Goal: Task Accomplishment & Management: Use online tool/utility

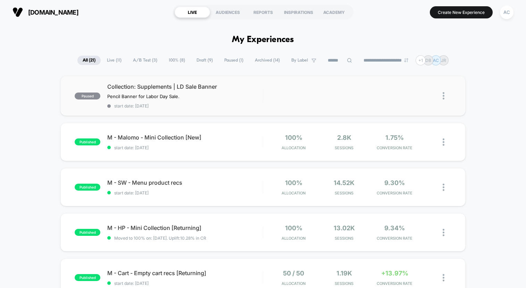
click at [443, 99] on img at bounding box center [444, 95] width 2 height 7
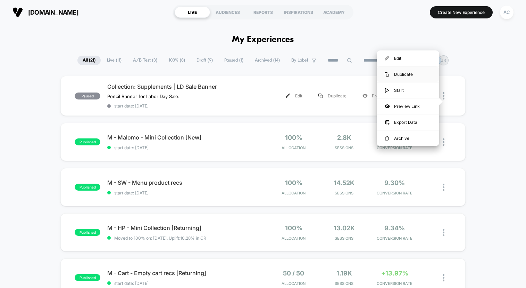
click at [409, 76] on div "Duplicate" at bounding box center [408, 74] width 63 height 16
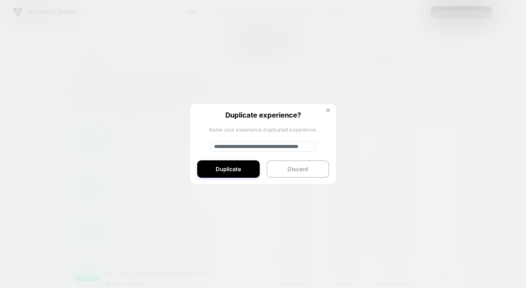
type textarea "*"
drag, startPoint x: 272, startPoint y: 147, endPoint x: 368, endPoint y: 147, distance: 95.9
click at [443, 104] on div "**********" at bounding box center [447, 96] width 9 height 16
click at [281, 149] on input "**********" at bounding box center [264, 146] width 106 height 10
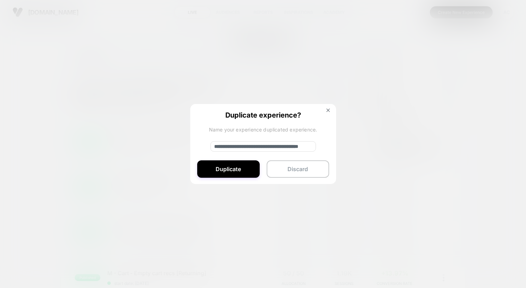
drag, startPoint x: 271, startPoint y: 148, endPoint x: 366, endPoint y: 148, distance: 95.9
click at [443, 104] on div "**********" at bounding box center [447, 96] width 9 height 16
type input "**********"
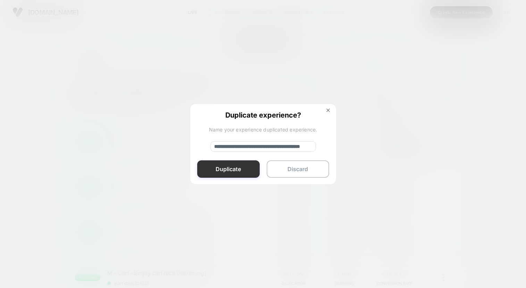
click at [250, 169] on button "Duplicate" at bounding box center [228, 168] width 63 height 17
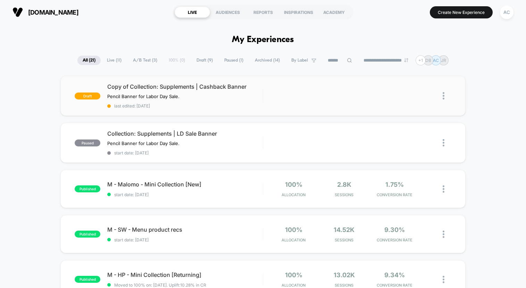
click at [444, 99] on img at bounding box center [444, 95] width 2 height 7
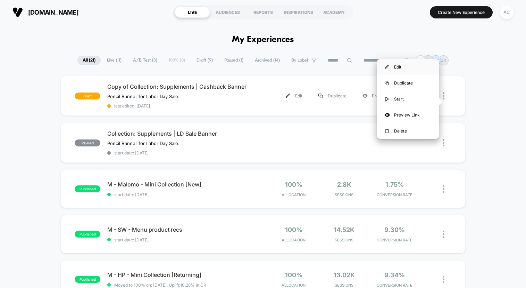
click at [408, 69] on div "Edit" at bounding box center [408, 67] width 63 height 16
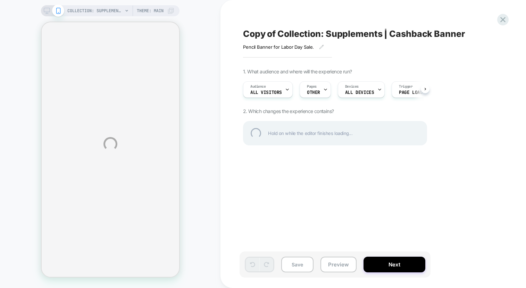
click at [316, 94] on div "COLLECTION: Supplements (Category) COLLECTION: Supplements (Category) Theme: MA…" at bounding box center [263, 144] width 526 height 288
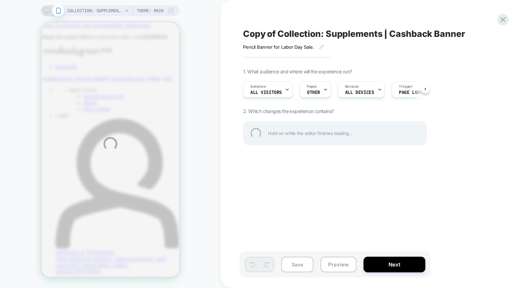
click at [284, 97] on div "COLLECTION: Supplements (Category) COLLECTION: Supplements (Category) Theme: MA…" at bounding box center [263, 144] width 526 height 288
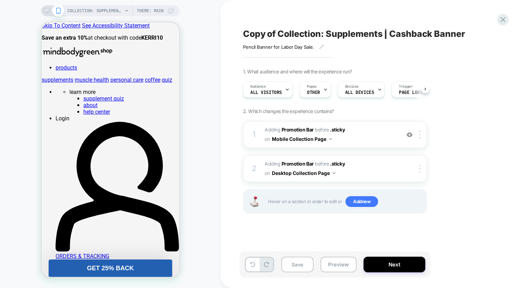
scroll to position [0, 0]
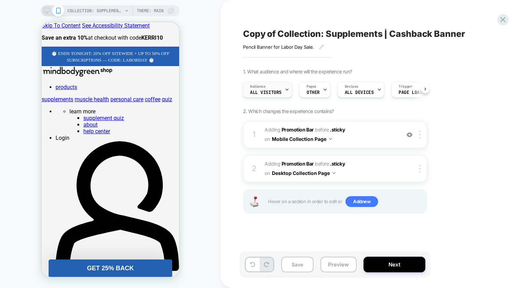
click at [285, 92] on icon at bounding box center [287, 89] width 5 height 5
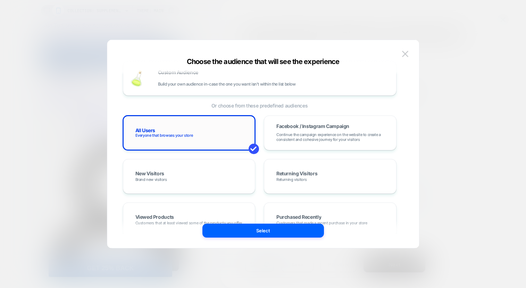
scroll to position [0, 0]
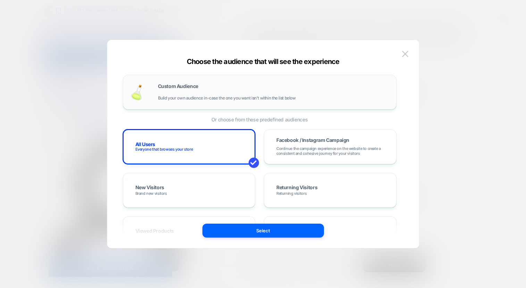
click at [246, 85] on div "Custom Audience Build your own audience in-case the one you want isn't within t…" at bounding box center [273, 92] width 231 height 17
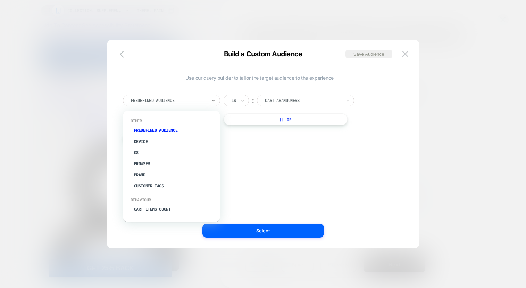
click at [194, 100] on div at bounding box center [169, 100] width 76 height 6
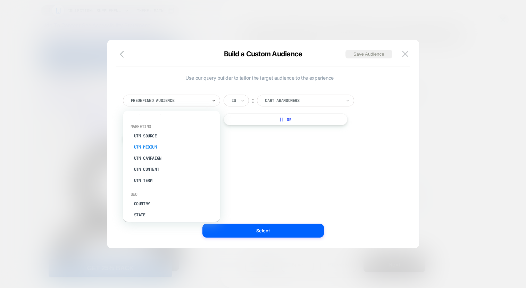
scroll to position [274, 0]
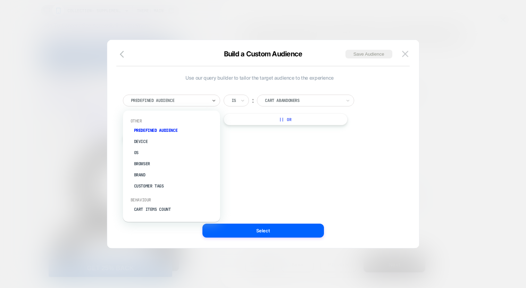
click at [179, 100] on div at bounding box center [169, 100] width 76 height 6
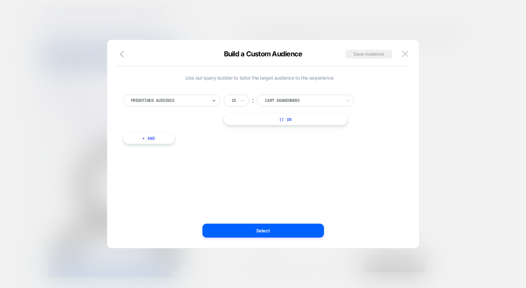
click at [206, 100] on div at bounding box center [169, 100] width 76 height 6
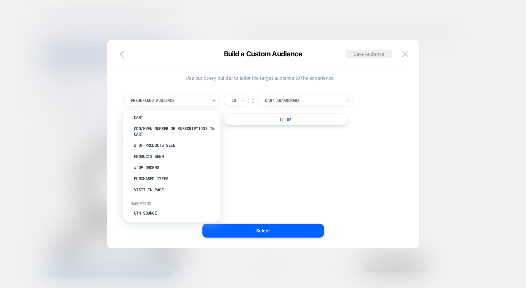
scroll to position [192, 0]
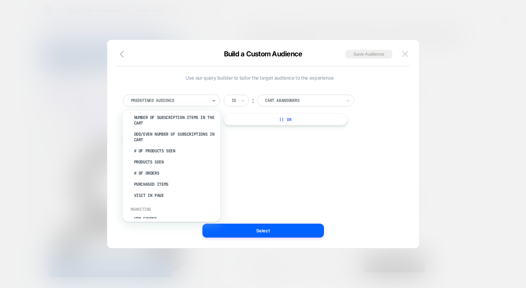
click at [407, 52] on img at bounding box center [405, 54] width 6 height 6
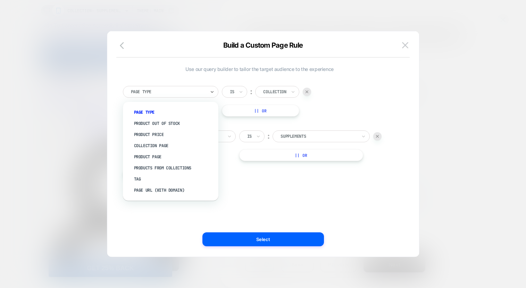
click at [185, 95] on div at bounding box center [168, 92] width 75 height 6
click at [0, 0] on div "Page Url (WITH DOMAIN)" at bounding box center [0, 0] width 0 height 0
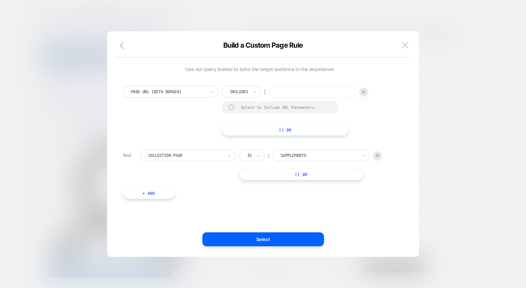
paste input "**********"
click at [0, 0] on div at bounding box center [0, 0] width 0 height 0
click at [257, 202] on div "**********" at bounding box center [259, 138] width 281 height 127
click at [280, 92] on input "**********" at bounding box center [312, 92] width 87 height 12
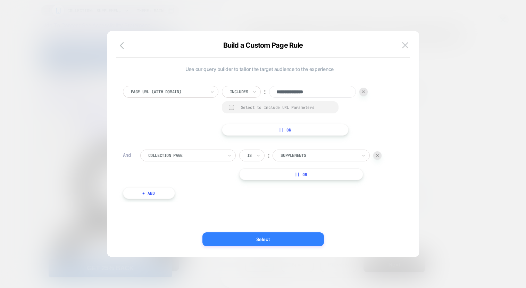
type input "**********"
click at [285, 241] on button "Select" at bounding box center [264, 239] width 122 height 14
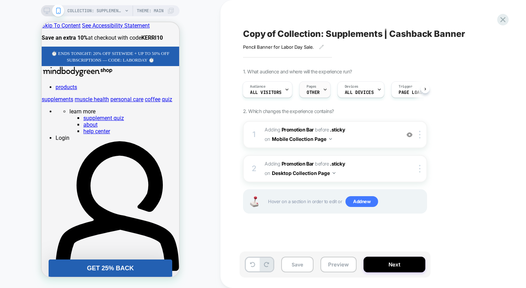
click at [321, 90] on div "Pages OTHER" at bounding box center [313, 90] width 27 height 16
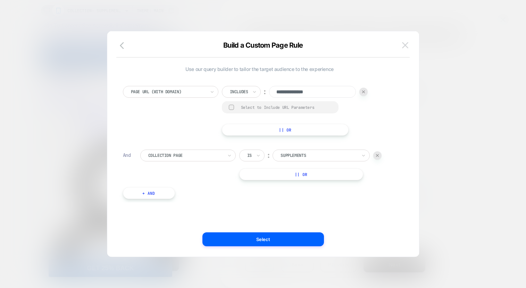
click at [406, 48] on button at bounding box center [405, 45] width 10 height 10
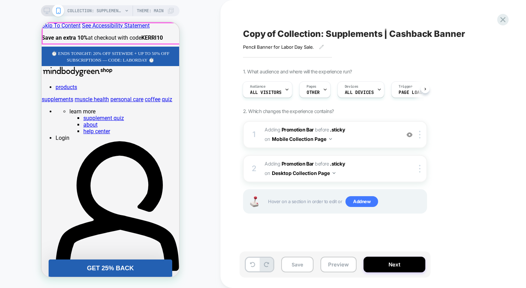
click at [117, 51] on span "⏱️ ENDS TONIGHT: 20% OFF SITEWIDE + UP TO 50% OFF SUBSCRIPTIONS — CODE: LABORDA…" at bounding box center [110, 57] width 118 height 12
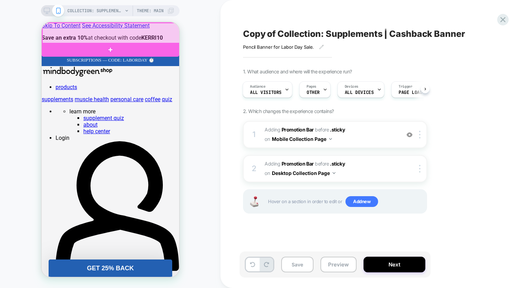
click at [121, 33] on div at bounding box center [111, 33] width 138 height 21
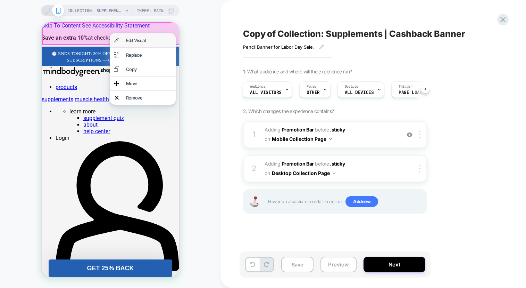
click at [133, 40] on div "Edit Visual" at bounding box center [149, 41] width 46 height 6
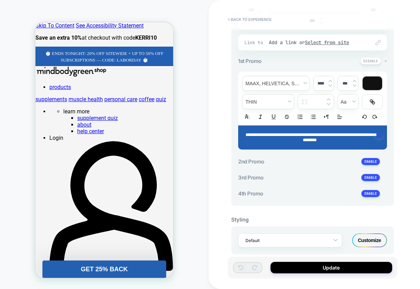
click at [127, 268] on span "GET 25% BACK" at bounding box center [104, 268] width 47 height 7
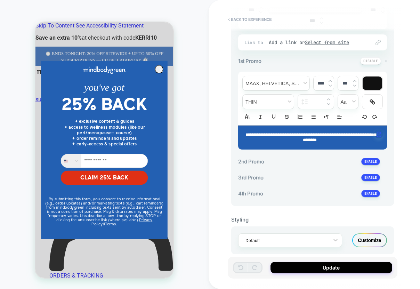
click at [159, 67] on circle "Close dialog" at bounding box center [161, 70] width 8 height 8
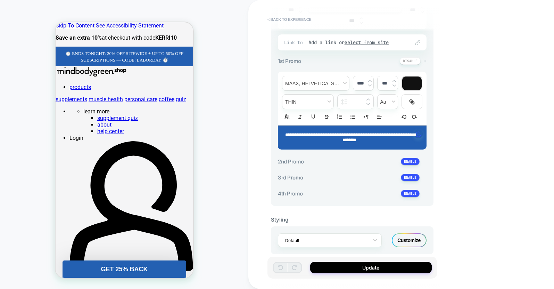
click at [355, 142] on span "**********" at bounding box center [350, 137] width 130 height 10
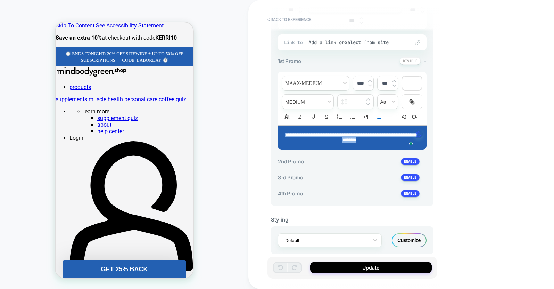
drag, startPoint x: 395, startPoint y: 151, endPoint x: 274, endPoint y: 147, distance: 121.3
click at [274, 147] on div "**********" at bounding box center [352, 67] width 163 height 277
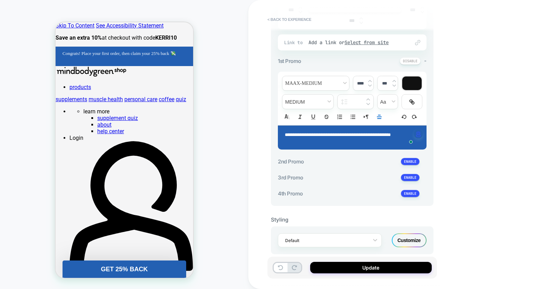
scroll to position [0, 0]
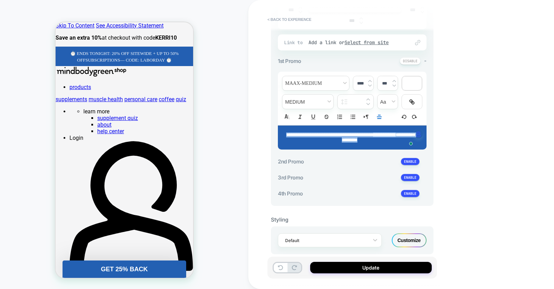
drag, startPoint x: 396, startPoint y: 151, endPoint x: 275, endPoint y: 145, distance: 120.3
click at [275, 145] on div "**********" at bounding box center [352, 67] width 163 height 277
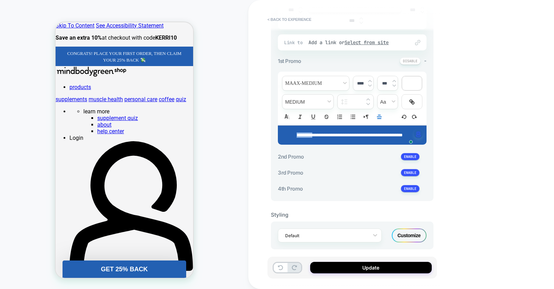
drag, startPoint x: 317, startPoint y: 143, endPoint x: 291, endPoint y: 143, distance: 25.7
click at [0, 0] on span "font" at bounding box center [0, 0] width 0 height 0
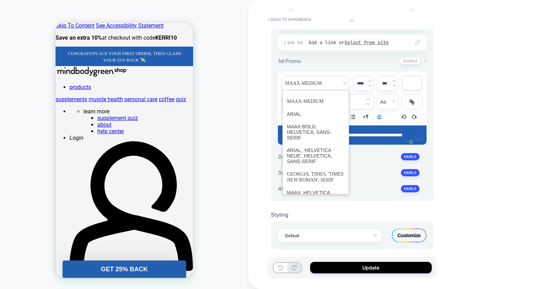
scroll to position [93, 0]
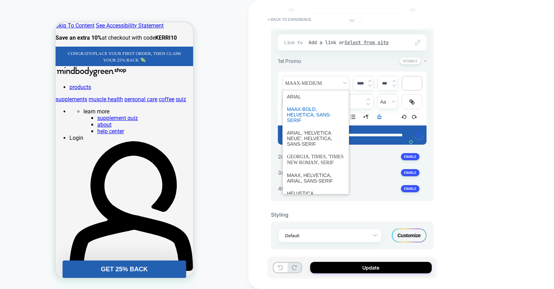
click at [303, 126] on span "font" at bounding box center [316, 115] width 58 height 24
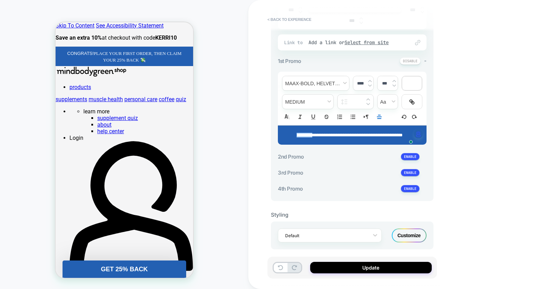
click at [332, 145] on div "**********" at bounding box center [352, 134] width 149 height 19
type input "****"
click at [0, 0] on div "3rd Promo +" at bounding box center [0, 0] width 0 height 0
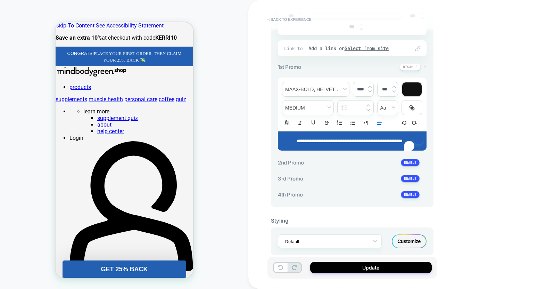
scroll to position [216, 0]
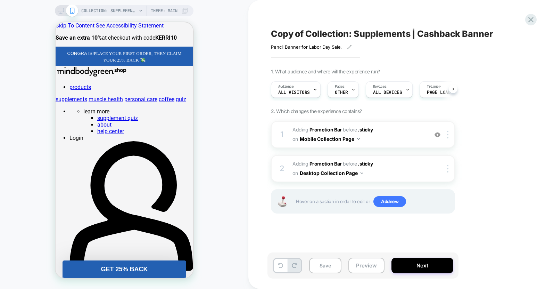
scroll to position [0, 0]
click at [59, 12] on rect at bounding box center [61, 10] width 6 height 4
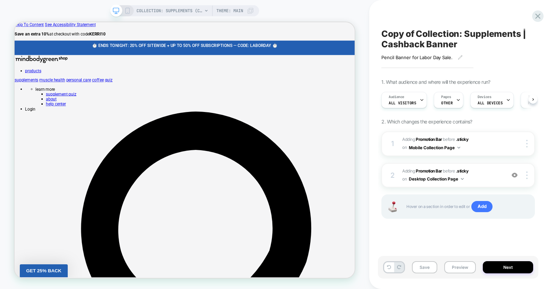
scroll to position [0, 0]
click at [291, 50] on span "⏱️ ENDS TONIGHT: 20% OFF SITEWIDE + UP TO 50% OFF SUBSCRIPTIONS — CODE: LABORDA…" at bounding box center [241, 53] width 247 height 7
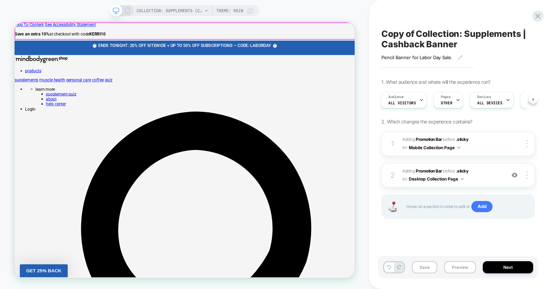
click at [344, 50] on p "⏱️ ENDS TONIGHT: 20% OFF SITEWIDE + UP TO 50% OFF SUBSCRIPTIONS — CODE: LABORDA…" at bounding box center [241, 53] width 429 height 7
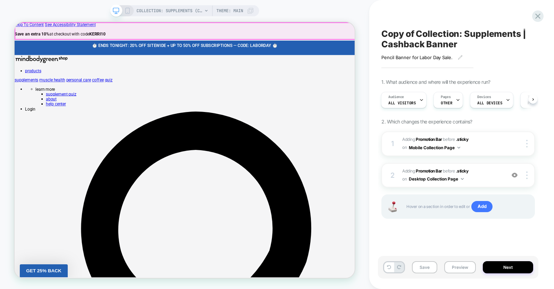
click at [344, 50] on p "⏱️ ENDS TONIGHT: 20% OFF SITEWIDE + UP TO 50% OFF SUBSCRIPTIONS — CODE: LABORDA…" at bounding box center [241, 53] width 429 height 7
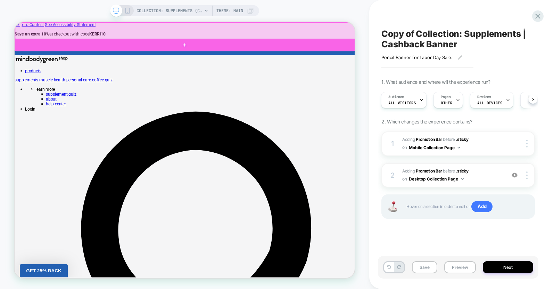
click at [296, 28] on div at bounding box center [242, 34] width 454 height 22
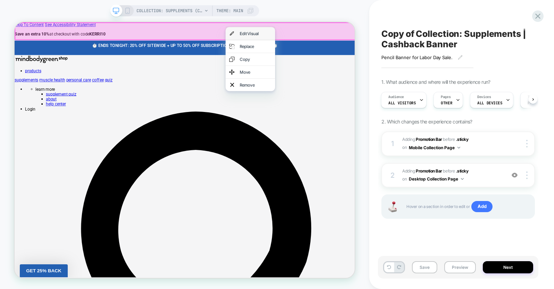
click at [318, 35] on div "Edit Visual" at bounding box center [336, 37] width 42 height 7
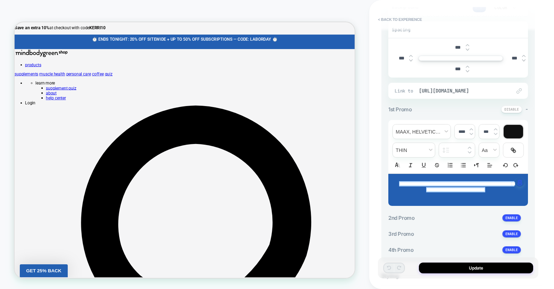
scroll to position [137, 0]
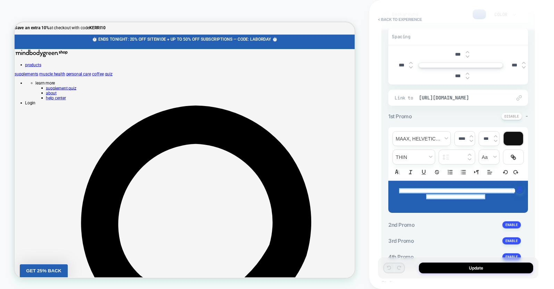
click at [482, 199] on p "**********" at bounding box center [455, 194] width 121 height 12
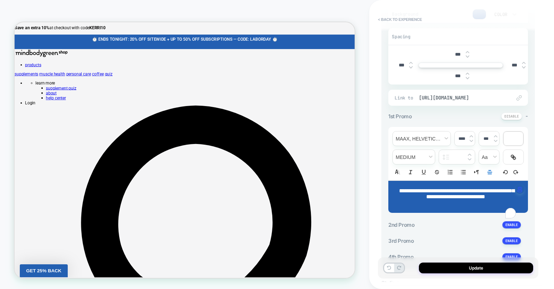
type input "****"
drag, startPoint x: 480, startPoint y: 216, endPoint x: 378, endPoint y: 199, distance: 104.2
click at [432, 101] on span "[URL][DOMAIN_NAME]" at bounding box center [461, 97] width 85 height 6
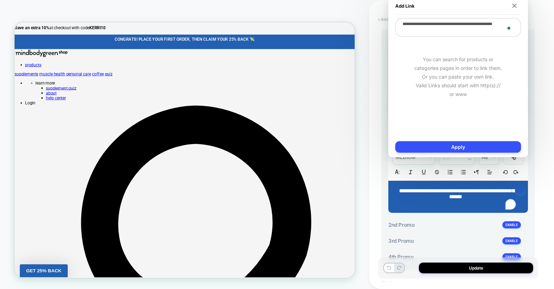
drag, startPoint x: 430, startPoint y: 31, endPoint x: 378, endPoint y: 23, distance: 53.5
click at [378, 23] on body "**********" at bounding box center [277, 144] width 554 height 289
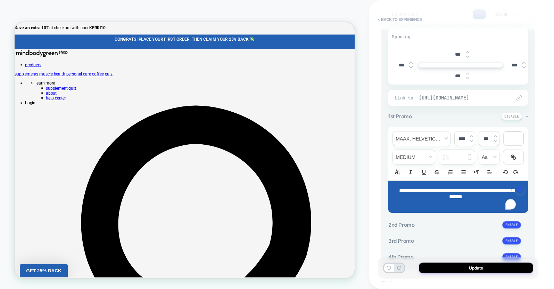
click at [424, 101] on span "[URL][DOMAIN_NAME]" at bounding box center [461, 97] width 85 height 6
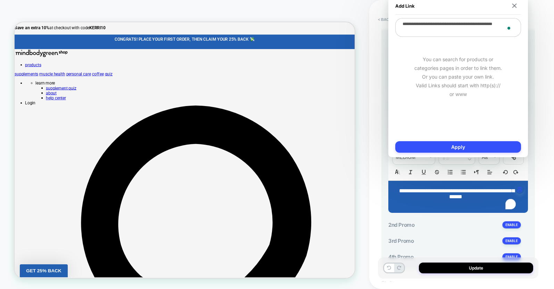
drag, startPoint x: 429, startPoint y: 31, endPoint x: 403, endPoint y: 25, distance: 26.4
click at [403, 25] on textarea "**********" at bounding box center [458, 27] width 126 height 19
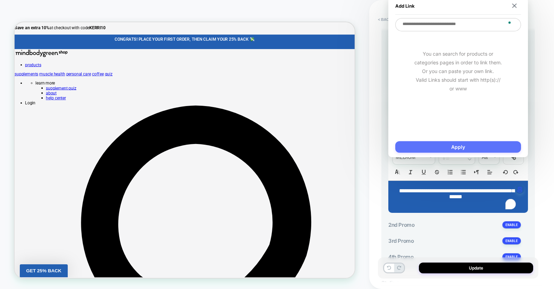
click at [449, 148] on button "Apply" at bounding box center [458, 146] width 126 height 11
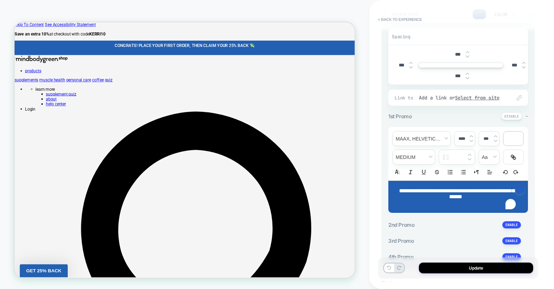
click at [457, 199] on span "**********" at bounding box center [456, 193] width 115 height 11
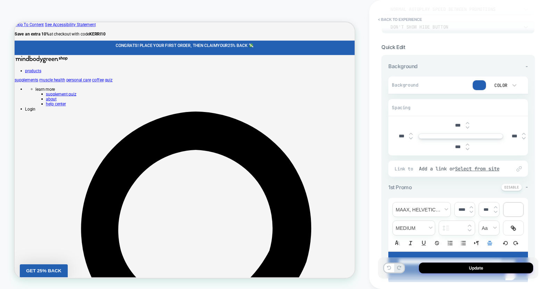
scroll to position [63, 0]
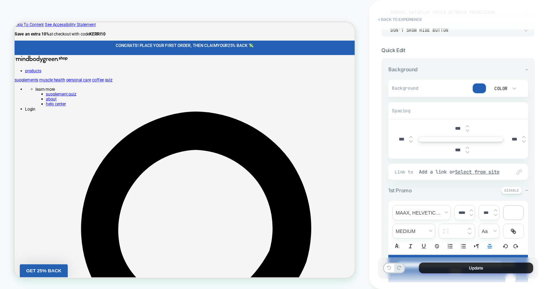
click at [470, 269] on button "Update" at bounding box center [476, 267] width 114 height 11
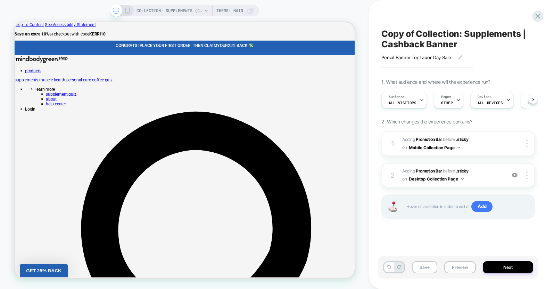
scroll to position [0, 0]
click at [458, 60] on icon at bounding box center [460, 57] width 5 height 5
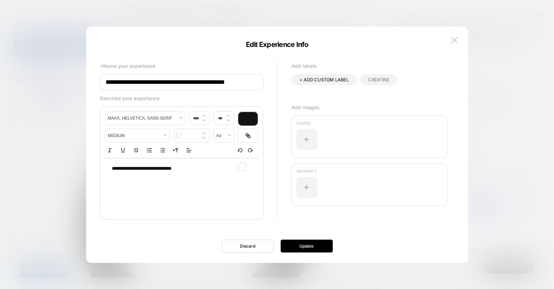
drag, startPoint x: 189, startPoint y: 171, endPoint x: 153, endPoint y: 172, distance: 36.8
click at [153, 172] on p "**********" at bounding box center [179, 168] width 134 height 7
drag, startPoint x: 149, startPoint y: 172, endPoint x: 292, endPoint y: 173, distance: 143.1
click at [292, 173] on div "**********" at bounding box center [274, 144] width 354 height 172
click at [324, 248] on button "Update" at bounding box center [307, 245] width 52 height 13
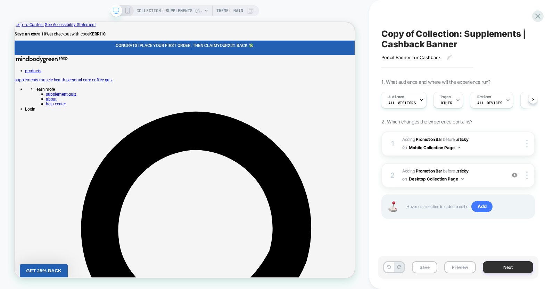
click at [511, 266] on button "Next" at bounding box center [508, 267] width 50 height 12
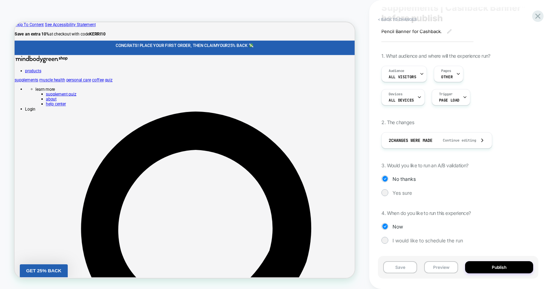
scroll to position [0, 0]
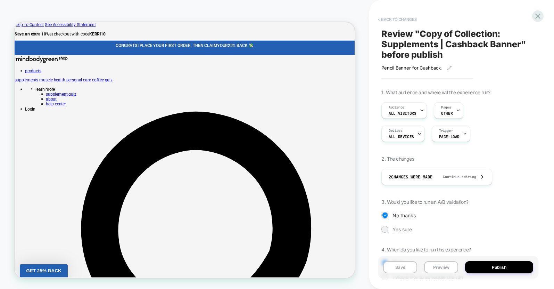
click at [387, 20] on button "< Back to changes" at bounding box center [397, 19] width 46 height 11
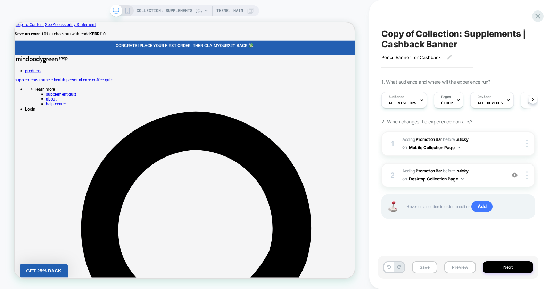
scroll to position [0, 0]
click at [452, 108] on div "Pages OTHER" at bounding box center [446, 100] width 25 height 16
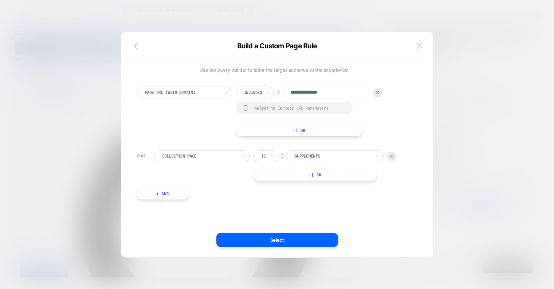
click at [423, 46] on button at bounding box center [419, 46] width 10 height 10
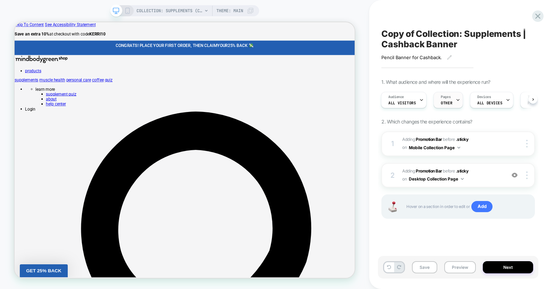
click at [453, 108] on div "Pages OTHER" at bounding box center [446, 100] width 25 height 16
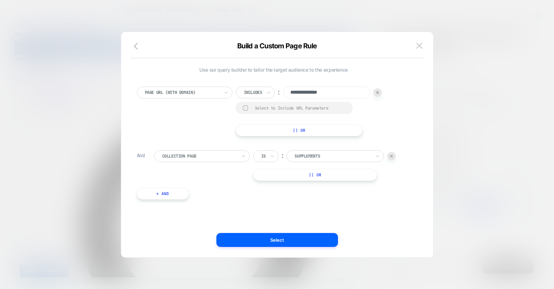
click at [390, 158] on div at bounding box center [391, 156] width 8 height 8
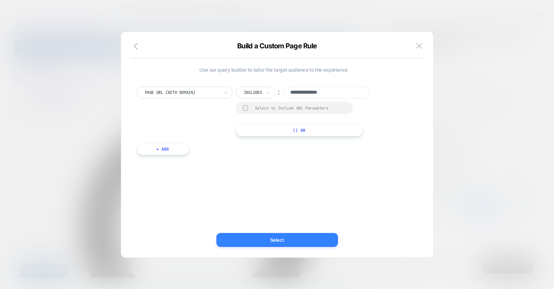
click at [245, 236] on button "Select" at bounding box center [277, 240] width 122 height 14
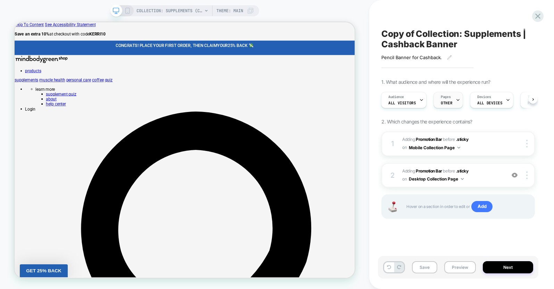
click at [445, 107] on div "Pages OTHER" at bounding box center [446, 100] width 25 height 16
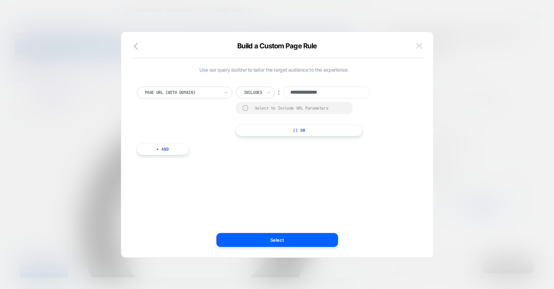
click at [421, 44] on img at bounding box center [419, 46] width 6 height 6
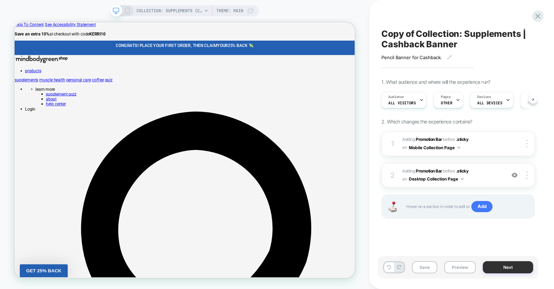
click at [512, 266] on button "Next" at bounding box center [508, 267] width 50 height 12
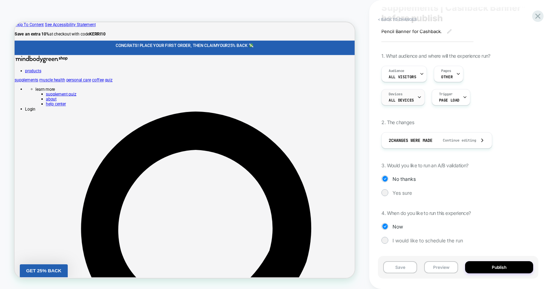
scroll to position [0, 0]
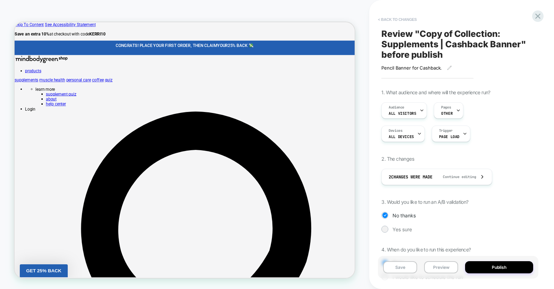
click at [382, 21] on button "< Back to changes" at bounding box center [397, 19] width 46 height 11
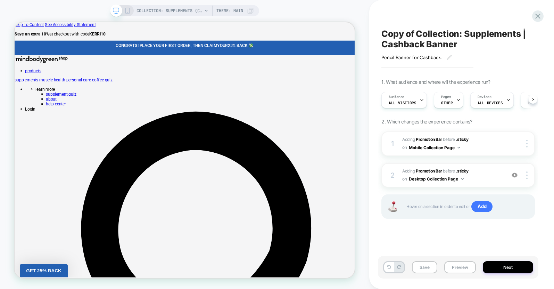
scroll to position [0, 0]
click at [424, 31] on span "Copy of Collection: Supplements | Cashback Banner" at bounding box center [458, 38] width 154 height 21
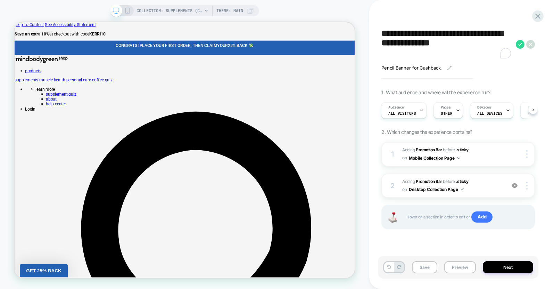
drag, startPoint x: 415, startPoint y: 33, endPoint x: 369, endPoint y: 35, distance: 46.3
click at [369, 35] on div "**********" at bounding box center [461, 144] width 185 height 289
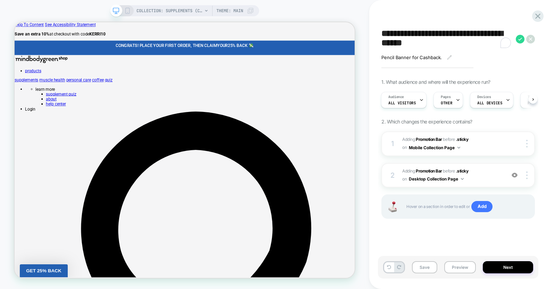
drag, startPoint x: 493, startPoint y: 34, endPoint x: 367, endPoint y: 31, distance: 125.8
click at [367, 31] on div "**********" at bounding box center [277, 144] width 554 height 289
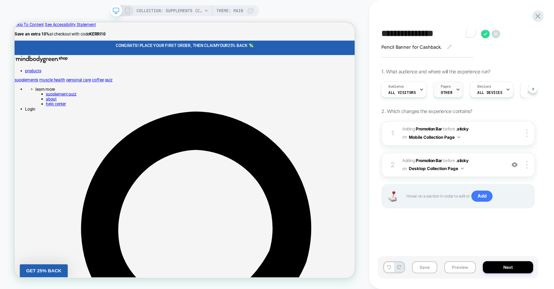
click at [451, 93] on div "Pages OTHER" at bounding box center [446, 90] width 25 height 16
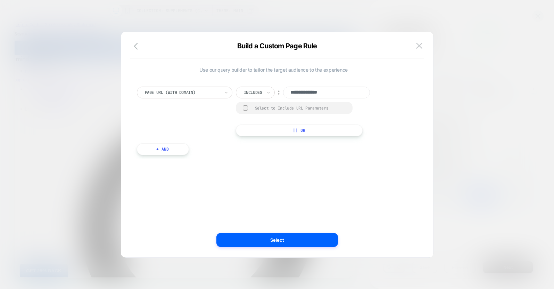
drag, startPoint x: 341, startPoint y: 92, endPoint x: 286, endPoint y: 92, distance: 55.9
click at [286, 92] on input "**********" at bounding box center [326, 92] width 87 height 12
click at [483, 69] on div at bounding box center [277, 144] width 554 height 289
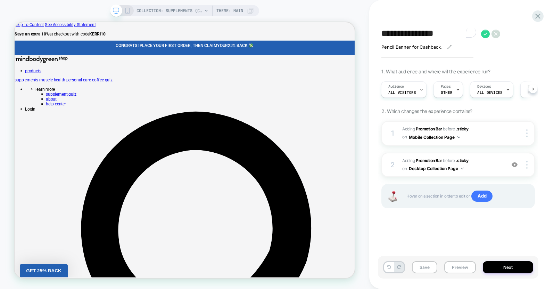
click at [457, 32] on textarea "**********" at bounding box center [429, 33] width 96 height 10
paste textarea "**********"
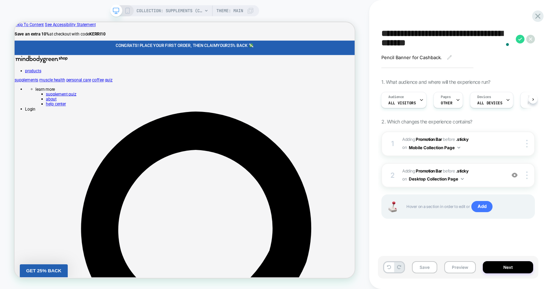
click at [505, 32] on textarea "**********" at bounding box center [446, 38] width 131 height 21
type textarea "**********"
click at [520, 36] on icon at bounding box center [520, 39] width 9 height 9
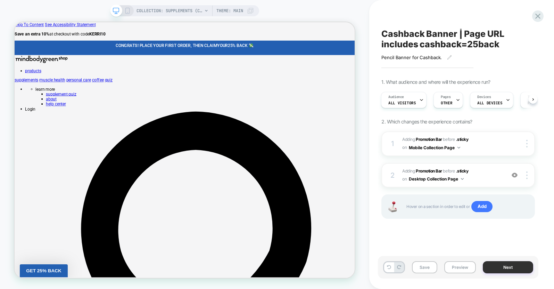
click at [517, 264] on button "Next" at bounding box center [508, 267] width 50 height 12
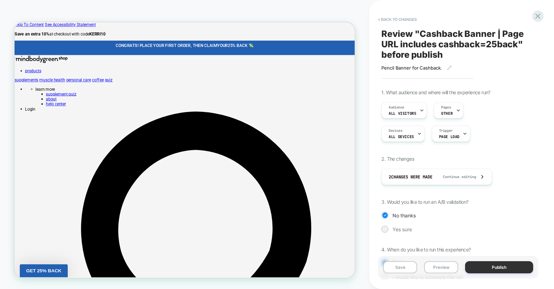
click at [495, 266] on button "Publish" at bounding box center [499, 267] width 68 height 12
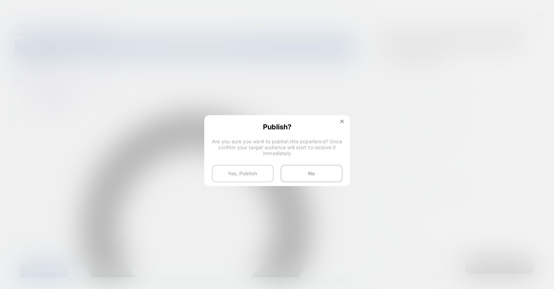
click at [237, 177] on button "Yes, Publish" at bounding box center [243, 173] width 62 height 17
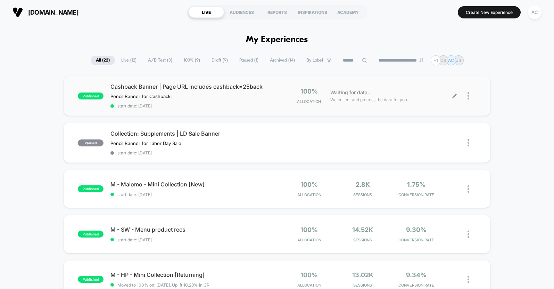
click at [464, 97] on div at bounding box center [465, 96] width 21 height 16
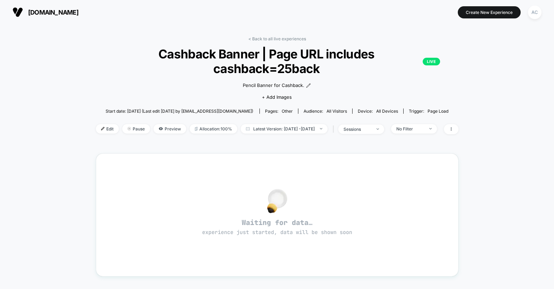
click at [470, 135] on div "< Back to all live experiences Cashback Banner | Page URL includes cashback=25b…" at bounding box center [277, 230] width 554 height 413
click at [459, 134] on span at bounding box center [451, 129] width 15 height 10
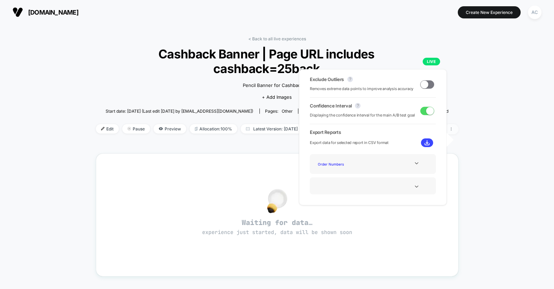
click at [459, 134] on span at bounding box center [451, 129] width 15 height 10
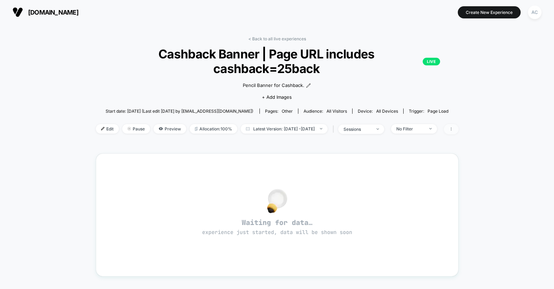
click at [459, 134] on span at bounding box center [451, 129] width 15 height 10
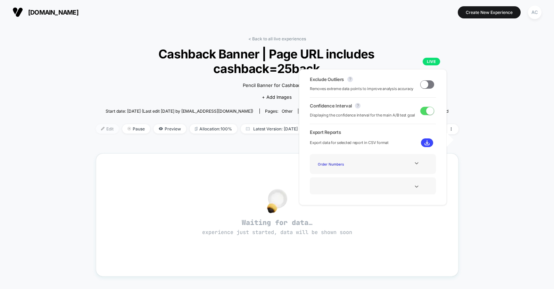
click at [97, 133] on span "Edit" at bounding box center [107, 128] width 23 height 9
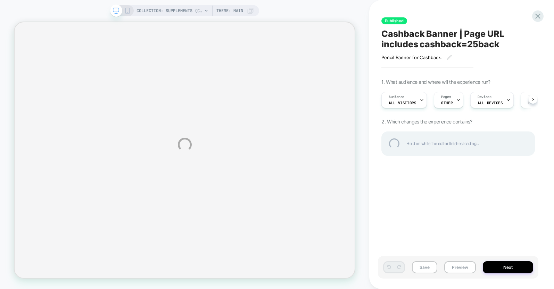
click at [452, 104] on div "COLLECTION: Supplements (Category) COLLECTION: Supplements (Category) Theme: MA…" at bounding box center [277, 144] width 554 height 289
click at [455, 107] on div "COLLECTION: Supplements (Category) COLLECTION: Supplements (Category) Theme: MA…" at bounding box center [277, 144] width 554 height 289
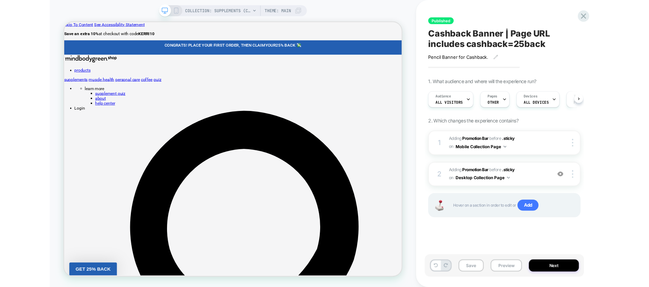
scroll to position [0, 0]
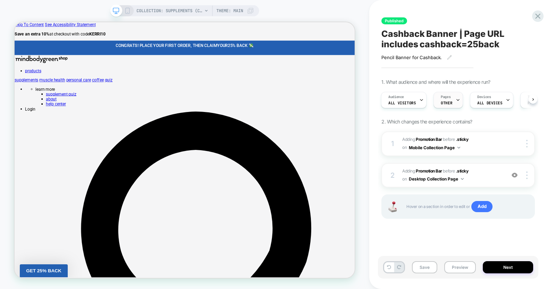
click at [456, 102] on icon at bounding box center [458, 100] width 5 height 5
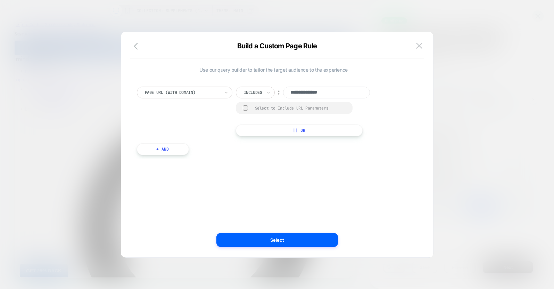
click at [168, 158] on div "**********" at bounding box center [273, 117] width 281 height 82
click at [168, 155] on button "+ And" at bounding box center [163, 149] width 52 height 12
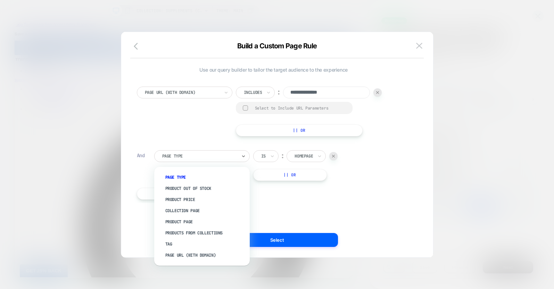
click at [173, 156] on div at bounding box center [199, 156] width 75 height 6
click at [187, 212] on div "Collection Page" at bounding box center [205, 210] width 89 height 11
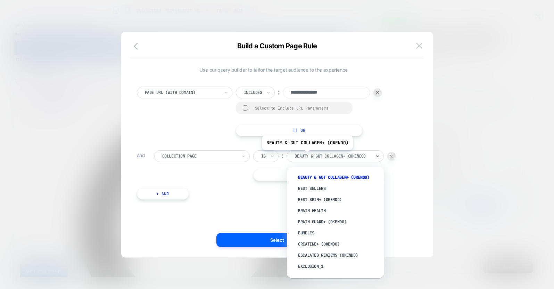
click at [306, 156] on div at bounding box center [333, 156] width 76 height 6
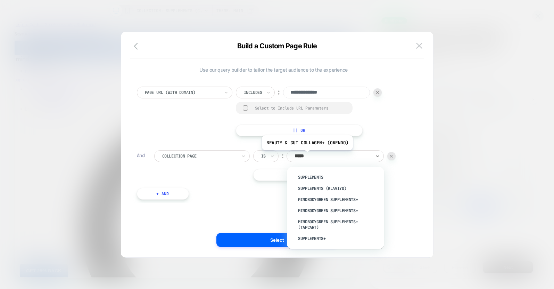
type input "******"
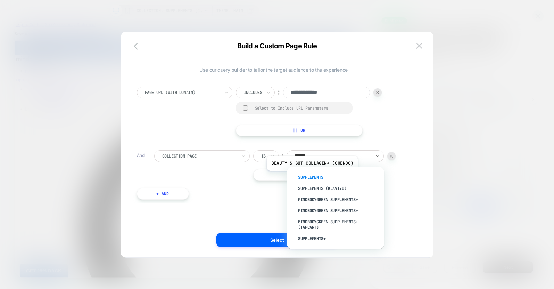
click at [312, 176] on div "Supplements" at bounding box center [339, 177] width 90 height 11
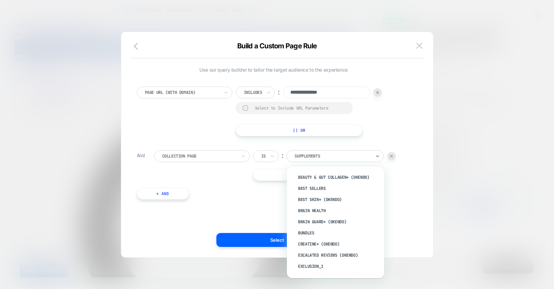
click at [319, 156] on div at bounding box center [333, 156] width 76 height 6
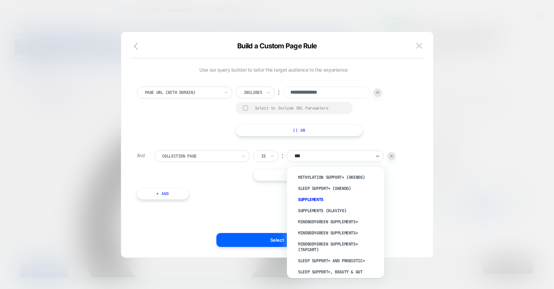
type input "****"
click at [331, 199] on div "Supplements" at bounding box center [339, 199] width 90 height 11
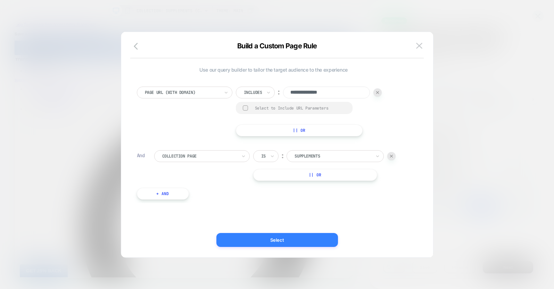
click at [302, 242] on button "Select" at bounding box center [277, 240] width 122 height 14
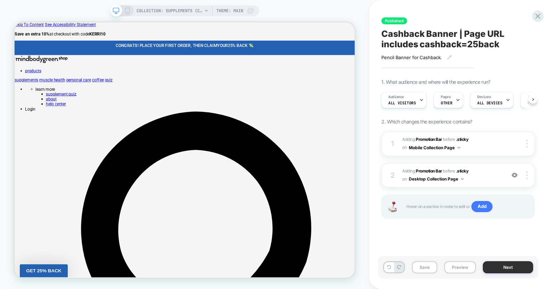
click at [498, 262] on button "Next" at bounding box center [508, 267] width 50 height 12
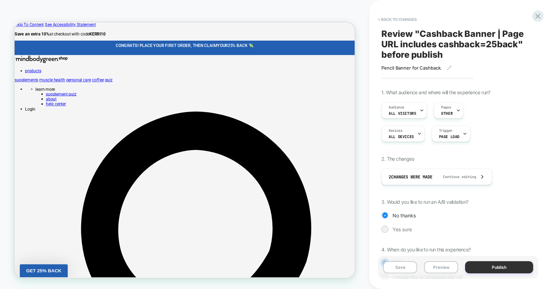
click at [496, 264] on button "Publish" at bounding box center [499, 267] width 68 height 12
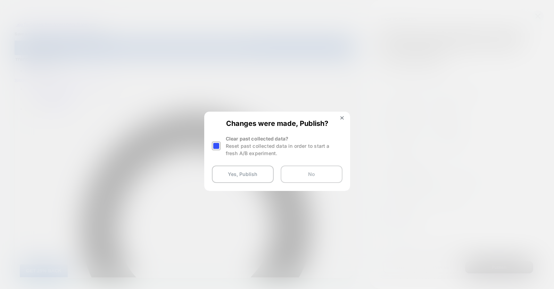
click at [305, 171] on button "No" at bounding box center [312, 173] width 62 height 17
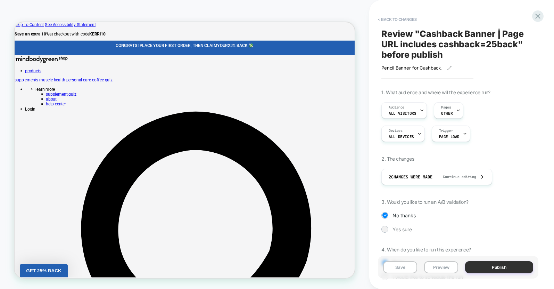
click at [496, 272] on button "Publish" at bounding box center [499, 267] width 68 height 12
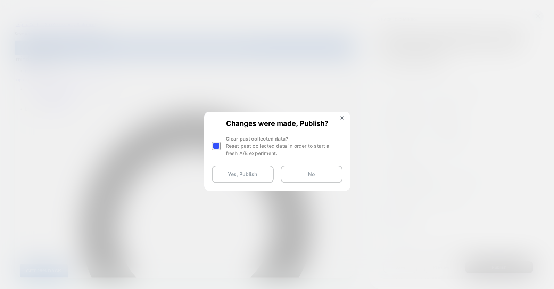
click at [213, 146] on div at bounding box center [216, 145] width 9 height 9
click at [245, 175] on button "Yes, Publish" at bounding box center [243, 173] width 62 height 17
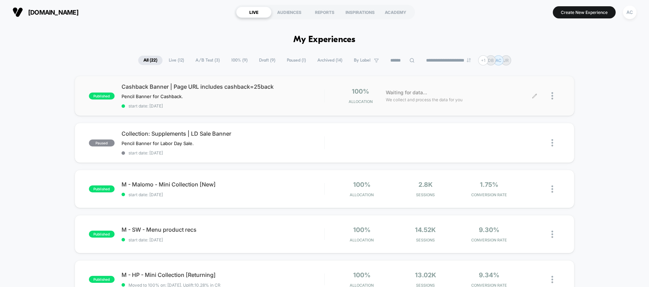
click at [526, 102] on div at bounding box center [556, 96] width 9 height 16
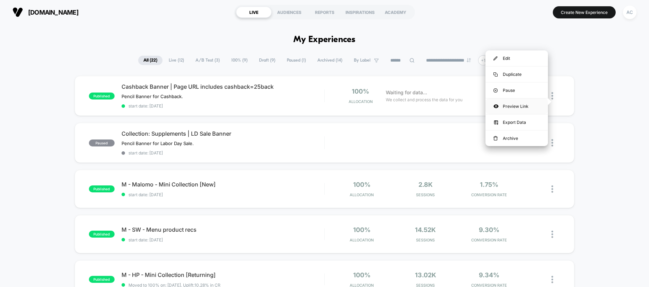
click at [525, 108] on div "Preview Link" at bounding box center [517, 106] width 63 height 16
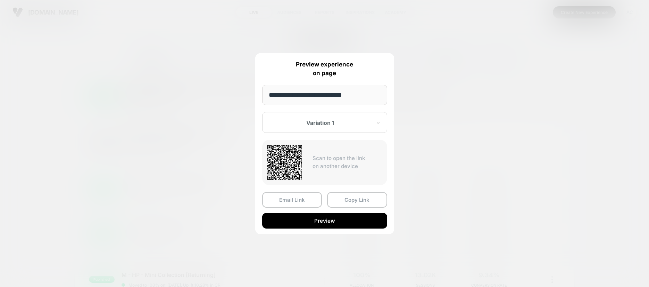
click at [363, 97] on input "**********" at bounding box center [324, 95] width 125 height 20
click at [346, 199] on button "Copy Link" at bounding box center [357, 200] width 60 height 16
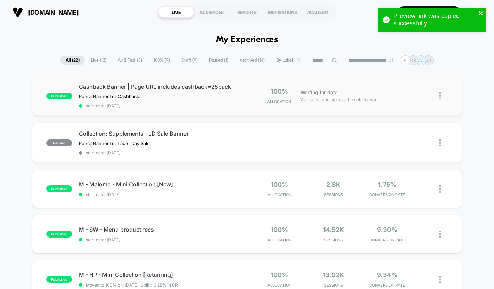
click at [480, 10] on icon "close" at bounding box center [481, 13] width 5 height 6
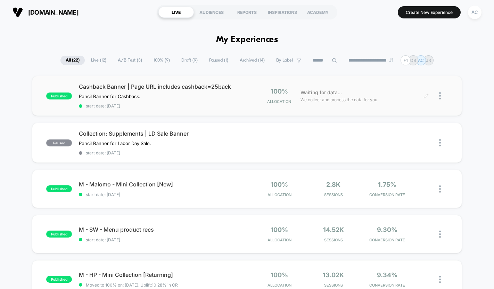
click at [425, 98] on icon at bounding box center [425, 95] width 5 height 5
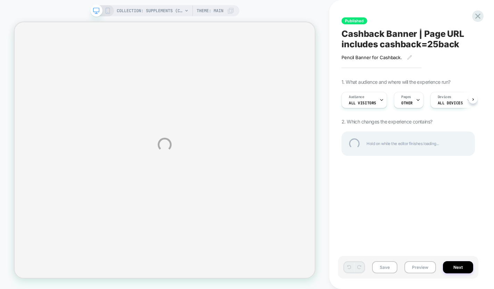
click at [380, 108] on div "COLLECTION: Supplements (Category) COLLECTION: Supplements (Category) Theme: MA…" at bounding box center [247, 144] width 494 height 289
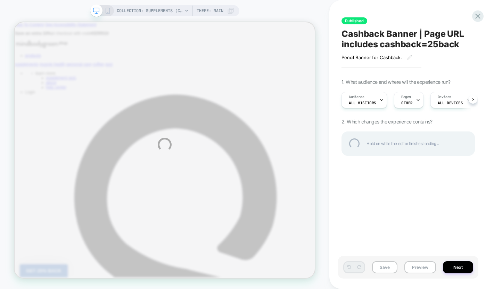
click at [379, 107] on div "COLLECTION: Supplements (Category) COLLECTION: Supplements (Category) Theme: MA…" at bounding box center [247, 144] width 494 height 289
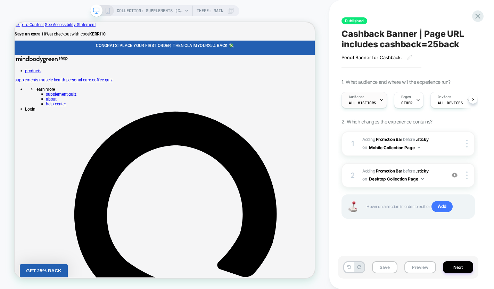
scroll to position [0, 0]
click at [379, 102] on icon at bounding box center [381, 100] width 5 height 5
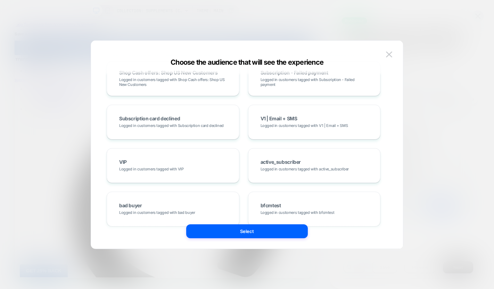
scroll to position [2006, 0]
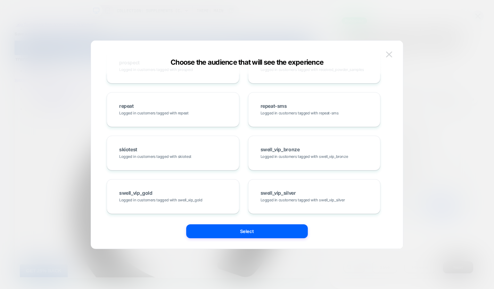
click at [392, 51] on button at bounding box center [389, 54] width 10 height 10
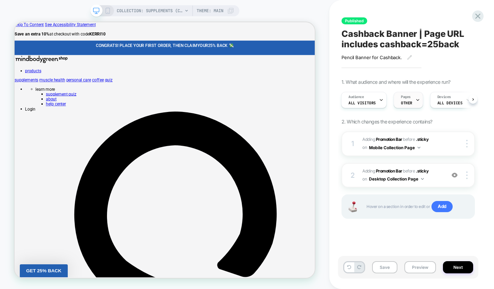
click at [406, 108] on div "Pages OTHER" at bounding box center [406, 100] width 25 height 16
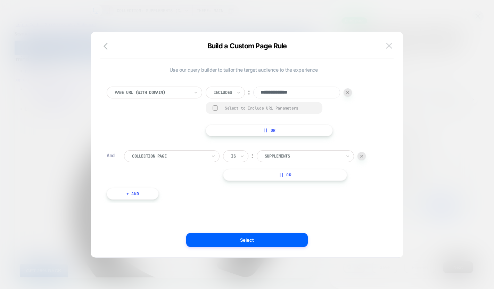
click at [393, 46] on button at bounding box center [389, 46] width 10 height 10
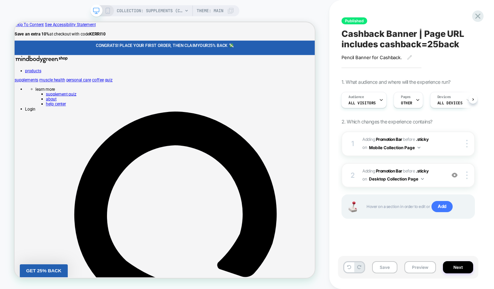
scroll to position [0, 1]
click at [477, 15] on icon at bounding box center [477, 16] width 5 height 5
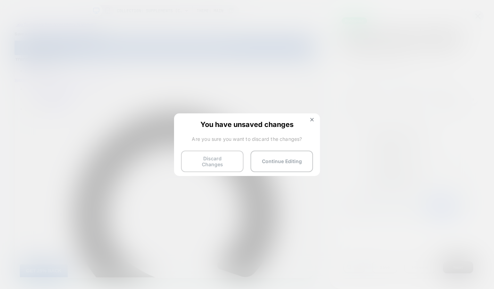
click at [237, 155] on button "Discard Changes" at bounding box center [212, 161] width 63 height 22
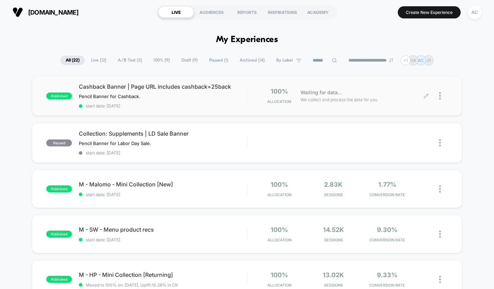
click at [438, 102] on div at bounding box center [437, 96] width 22 height 16
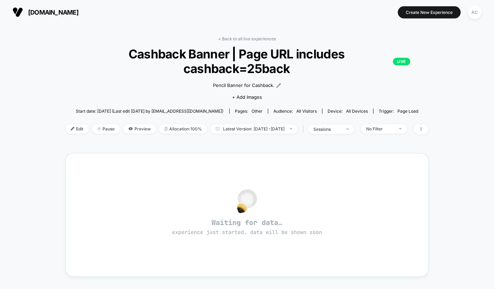
click at [410, 61] on span "Cashback Banner | Page URL includes cashback=25back LIVE" at bounding box center [247, 61] width 327 height 29
click at [92, 133] on span "Pause" at bounding box center [106, 128] width 28 height 9
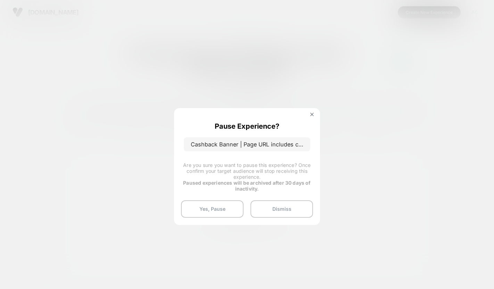
click at [311, 107] on div at bounding box center [247, 144] width 494 height 289
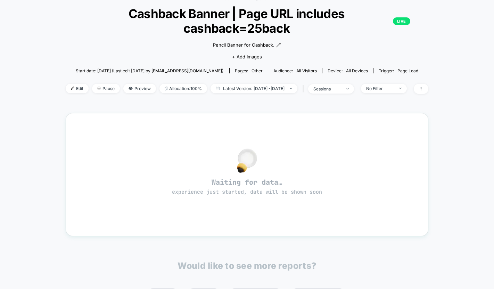
scroll to position [42, 0]
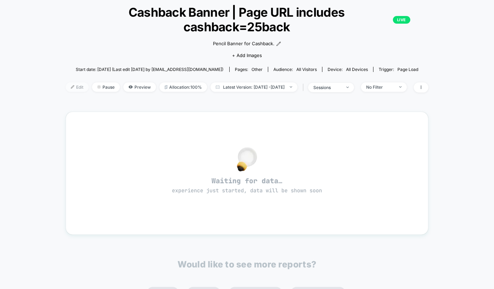
click at [67, 92] on span "Edit" at bounding box center [77, 86] width 23 height 9
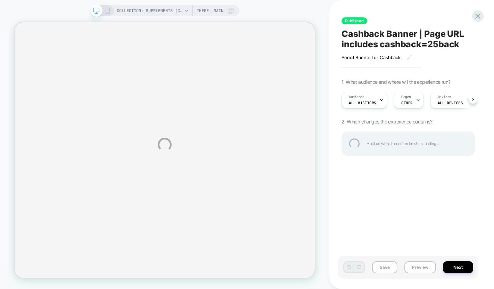
click at [412, 107] on div "COLLECTION: Supplements (Category) COLLECTION: Supplements (Category) Theme: MA…" at bounding box center [247, 144] width 494 height 289
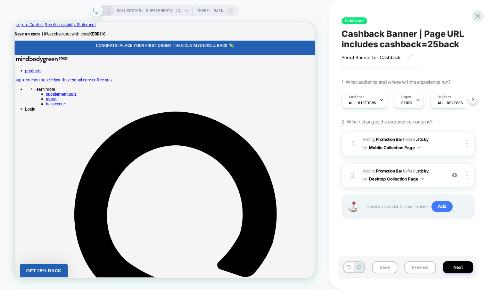
scroll to position [0, 0]
click at [415, 102] on icon at bounding box center [417, 100] width 5 height 5
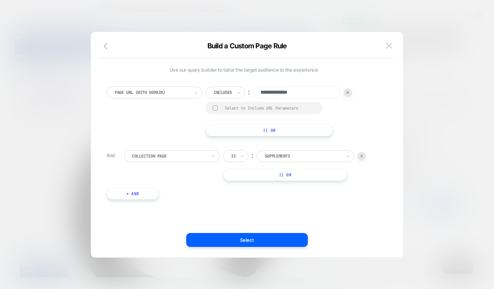
click at [261, 94] on input "**********" at bounding box center [296, 92] width 87 height 12
type input "**********"
click at [221, 236] on button "Select" at bounding box center [247, 240] width 122 height 14
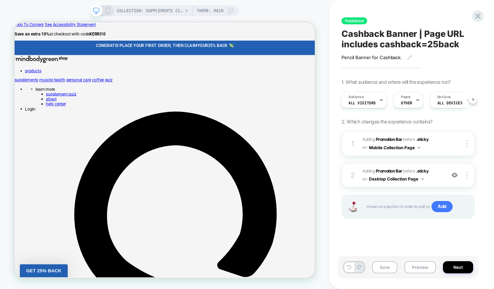
scroll to position [0, 1]
click at [462, 269] on button "Next" at bounding box center [458, 267] width 30 height 12
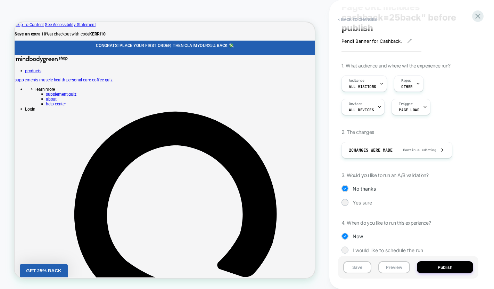
scroll to position [0, 0]
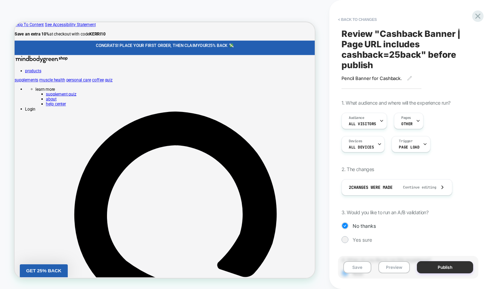
click at [446, 267] on button "Publish" at bounding box center [445, 267] width 56 height 12
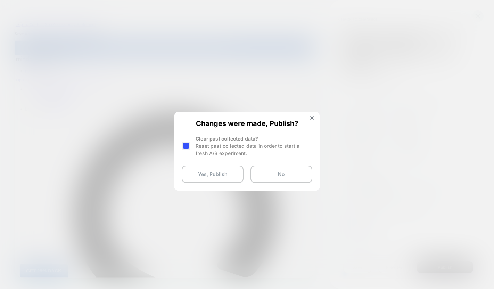
click at [191, 144] on div at bounding box center [187, 146] width 10 height 22
click at [186, 147] on div at bounding box center [186, 145] width 9 height 9
click at [202, 177] on button "Yes, Publish" at bounding box center [213, 173] width 62 height 17
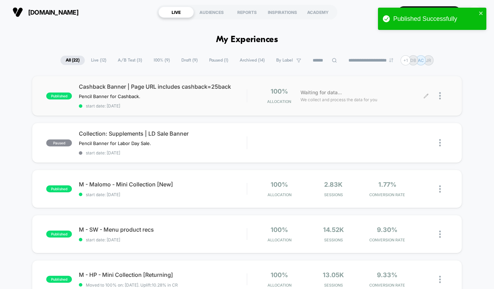
click at [415, 104] on div "Waiting for data... We collect and process the data for you" at bounding box center [361, 96] width 129 height 16
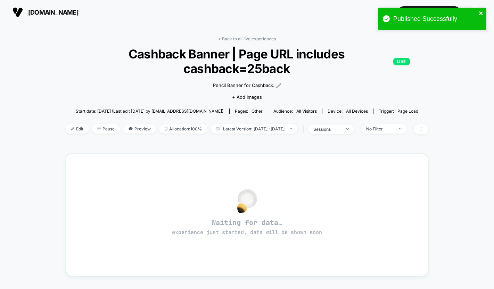
click at [480, 13] on icon "close" at bounding box center [480, 12] width 3 height 3
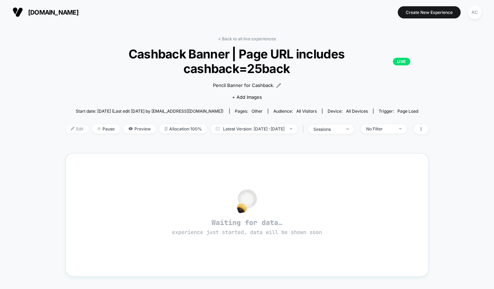
click at [71, 133] on span "Edit" at bounding box center [77, 128] width 23 height 9
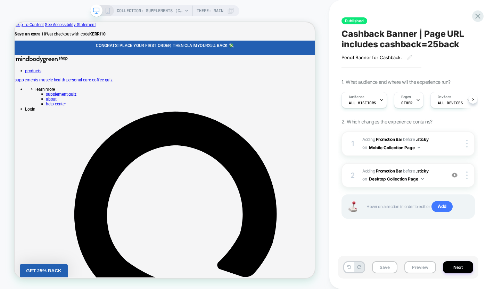
scroll to position [0, 0]
click at [451, 266] on button "Next" at bounding box center [458, 267] width 30 height 12
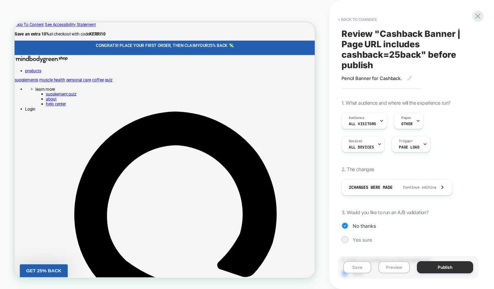
click at [446, 266] on button "Publish" at bounding box center [445, 267] width 56 height 12
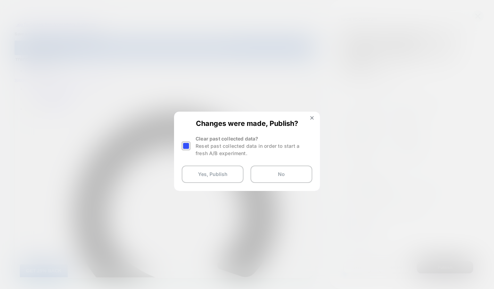
click at [192, 145] on div at bounding box center [187, 146] width 10 height 22
click at [183, 142] on div at bounding box center [186, 145] width 9 height 9
click at [210, 168] on button "Yes, Publish" at bounding box center [213, 173] width 62 height 17
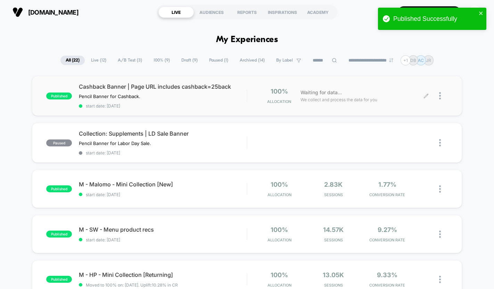
click at [441, 101] on div at bounding box center [443, 96] width 9 height 16
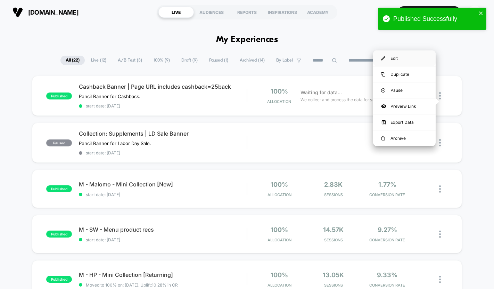
click at [393, 61] on div "Edit" at bounding box center [404, 58] width 63 height 16
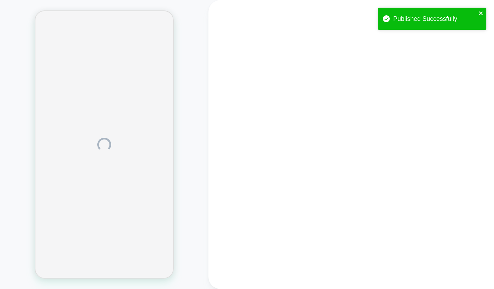
click at [481, 13] on icon "close" at bounding box center [481, 13] width 5 height 6
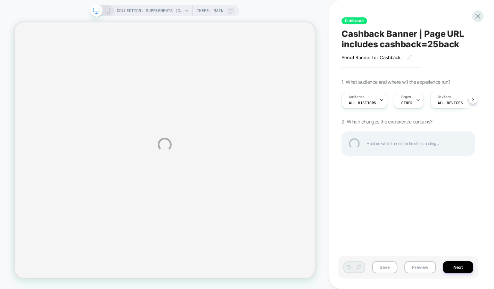
click at [411, 108] on div "COLLECTION: Supplements (Category) COLLECTION: Supplements (Category) Theme: MA…" at bounding box center [247, 144] width 494 height 289
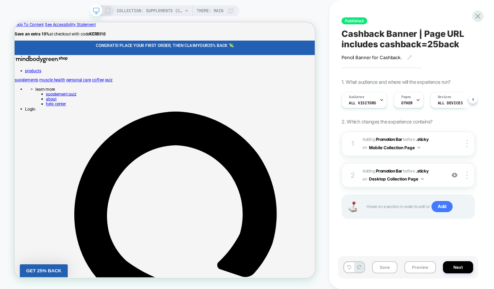
scroll to position [0, 0]
click at [415, 102] on icon at bounding box center [417, 100] width 5 height 5
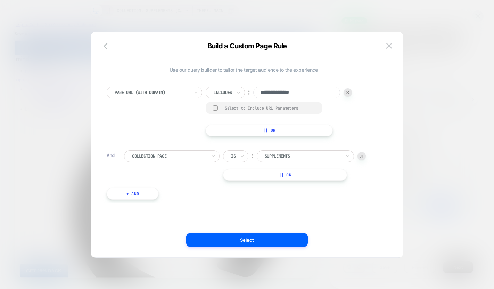
click at [235, 94] on div "Includes" at bounding box center [225, 92] width 39 height 12
click at [175, 100] on div "**********" at bounding box center [244, 111] width 274 height 50
click at [264, 92] on input "**********" at bounding box center [296, 92] width 87 height 12
type input "**********"
click at [215, 106] on div "Select to Include URL Parameters" at bounding box center [264, 108] width 117 height 12
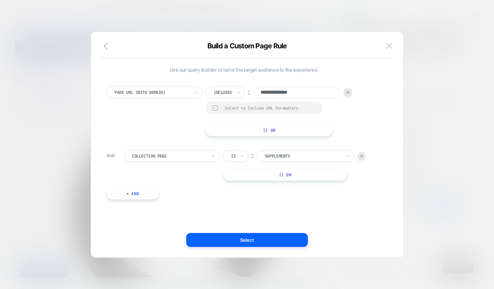
click at [217, 110] on div at bounding box center [215, 107] width 5 height 5
click at [235, 237] on button "Select" at bounding box center [247, 240] width 122 height 14
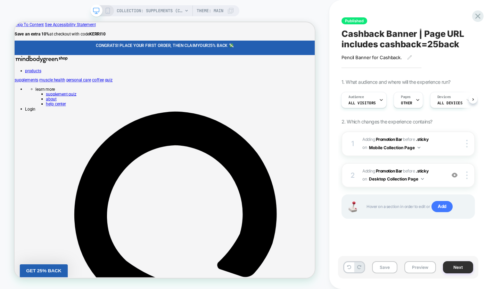
click at [453, 265] on button "Next" at bounding box center [458, 267] width 30 height 12
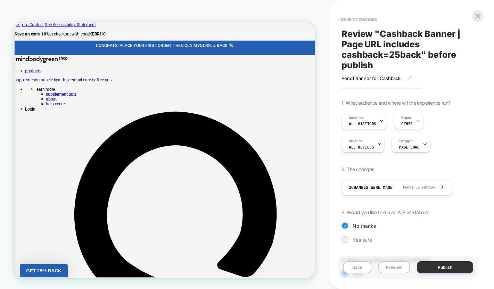
click at [428, 264] on button "Publish" at bounding box center [445, 267] width 56 height 12
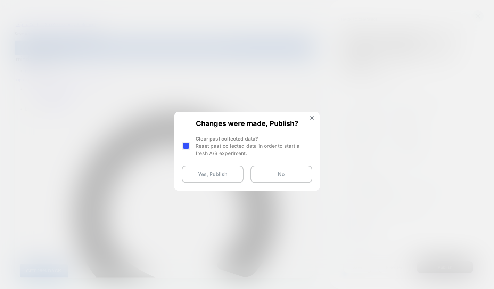
click at [188, 146] on div at bounding box center [186, 145] width 9 height 9
click at [216, 175] on button "Yes, Publish" at bounding box center [213, 173] width 62 height 17
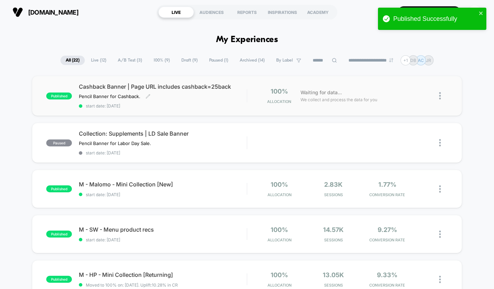
click at [205, 90] on span "Cashback Banner | Page URL includes cashback=25back" at bounding box center [163, 86] width 168 height 7
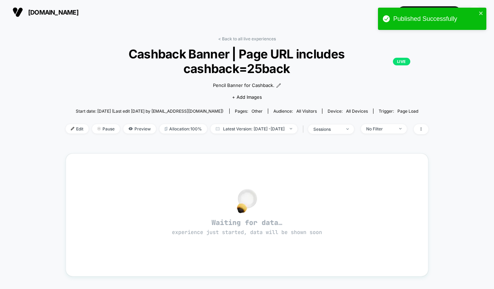
click at [478, 13] on div "Published Successfully" at bounding box center [430, 18] width 98 height 11
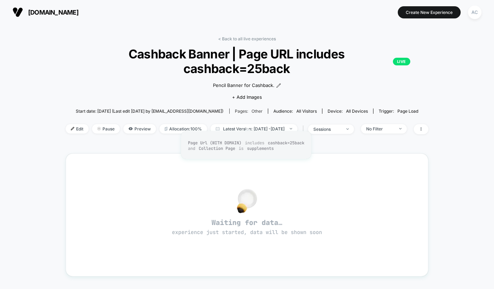
click at [255, 114] on span "other" at bounding box center [257, 110] width 11 height 5
click at [68, 133] on span "Edit" at bounding box center [77, 128] width 23 height 9
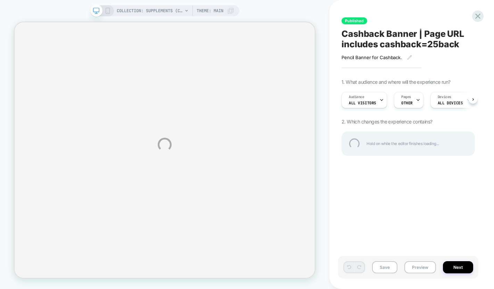
click at [410, 108] on div "COLLECTION: Supplements (Category) COLLECTION: Supplements (Category) Theme: MA…" at bounding box center [247, 144] width 494 height 289
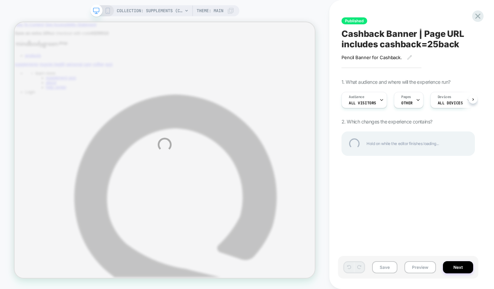
click at [413, 107] on div "COLLECTION: Supplements (Category) COLLECTION: Supplements (Category) Theme: MA…" at bounding box center [247, 144] width 494 height 289
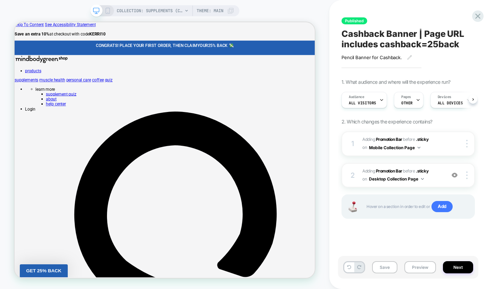
scroll to position [0, 0]
click at [0, 0] on div "Pages OTHER" at bounding box center [0, 0] width 0 height 0
